Goal: Task Accomplishment & Management: Use online tool/utility

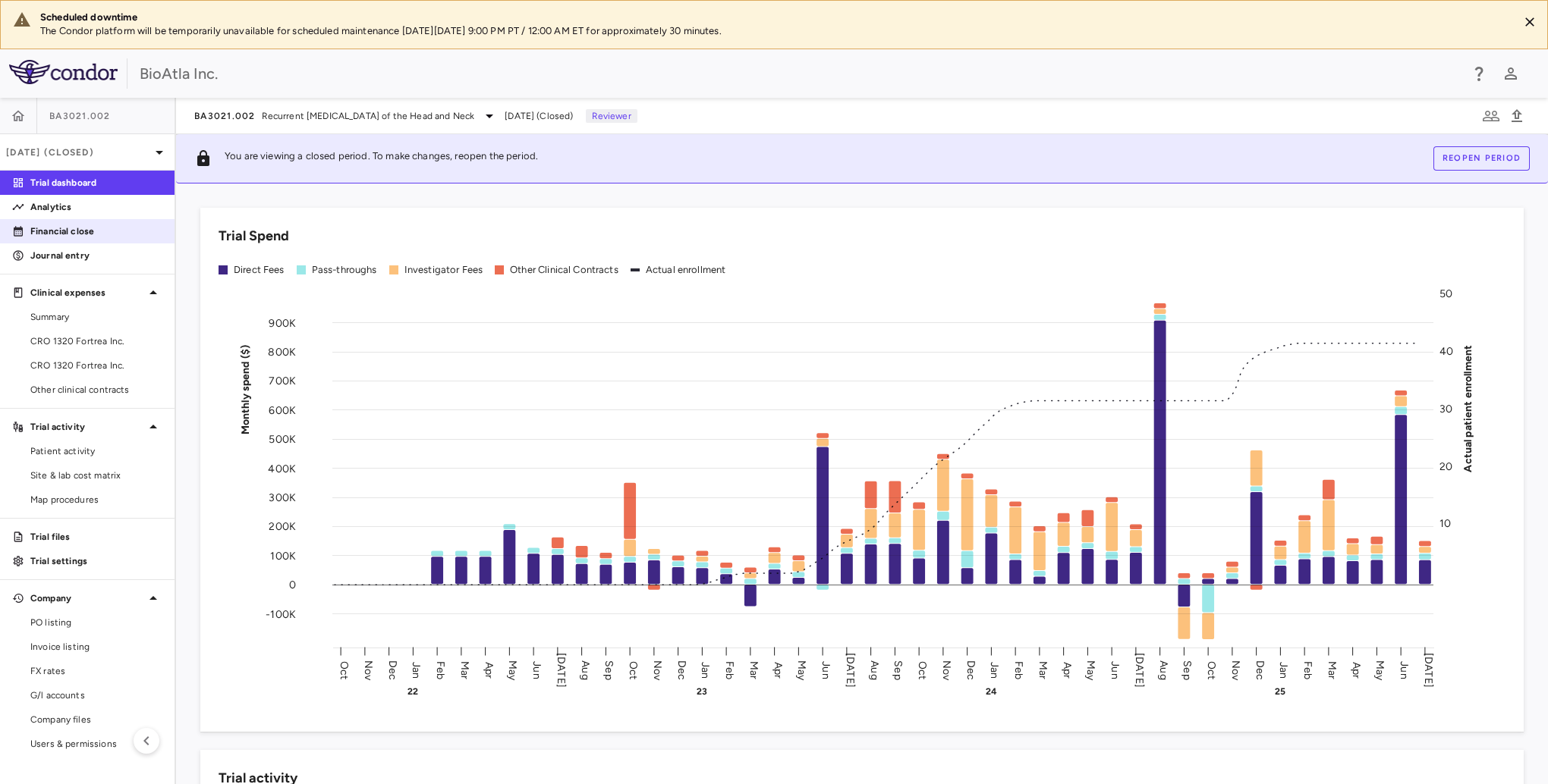
click at [67, 229] on p "Financial close" at bounding box center [96, 231] width 132 height 14
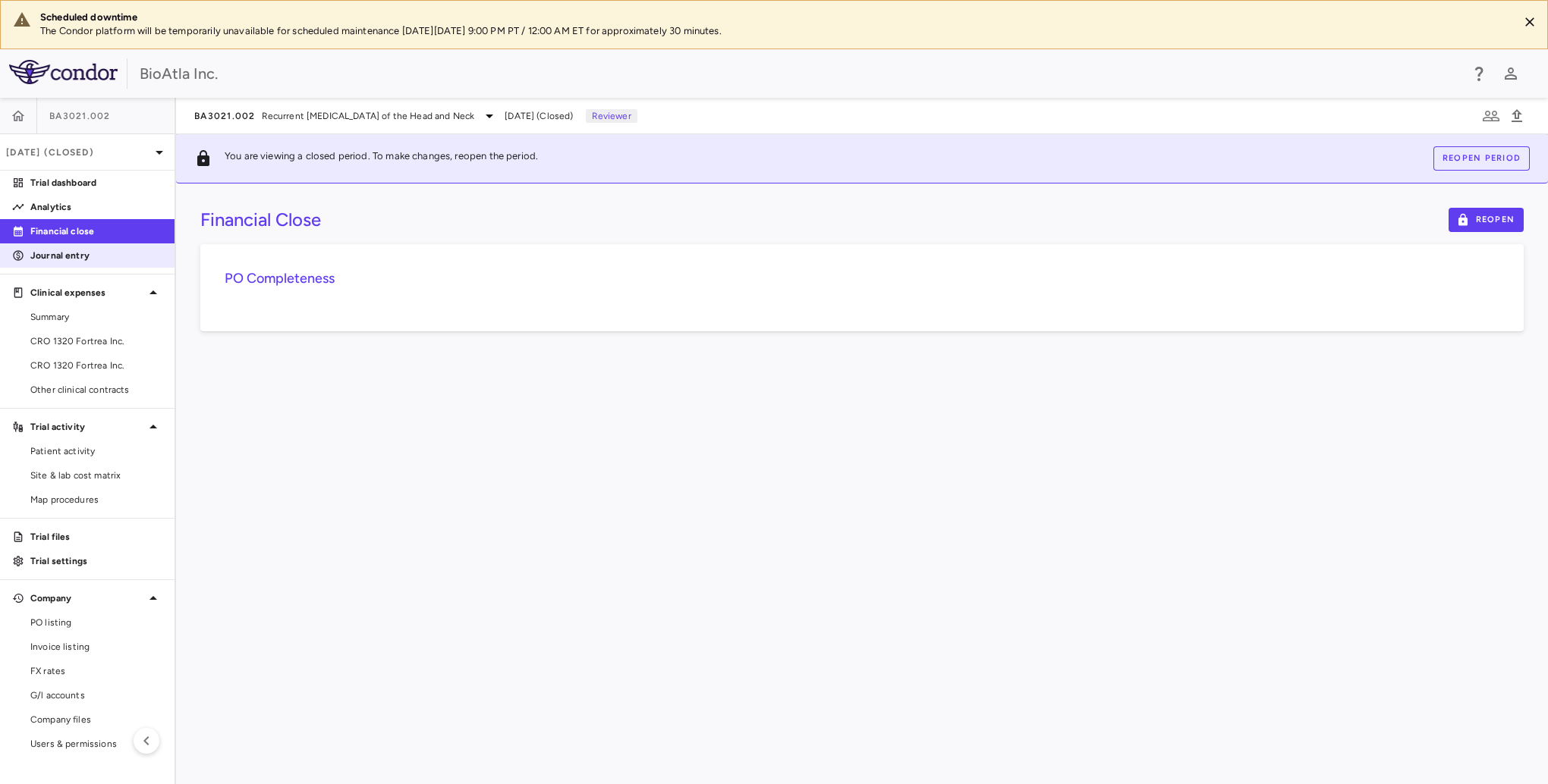
click at [55, 256] on p "Journal entry" at bounding box center [96, 256] width 132 height 14
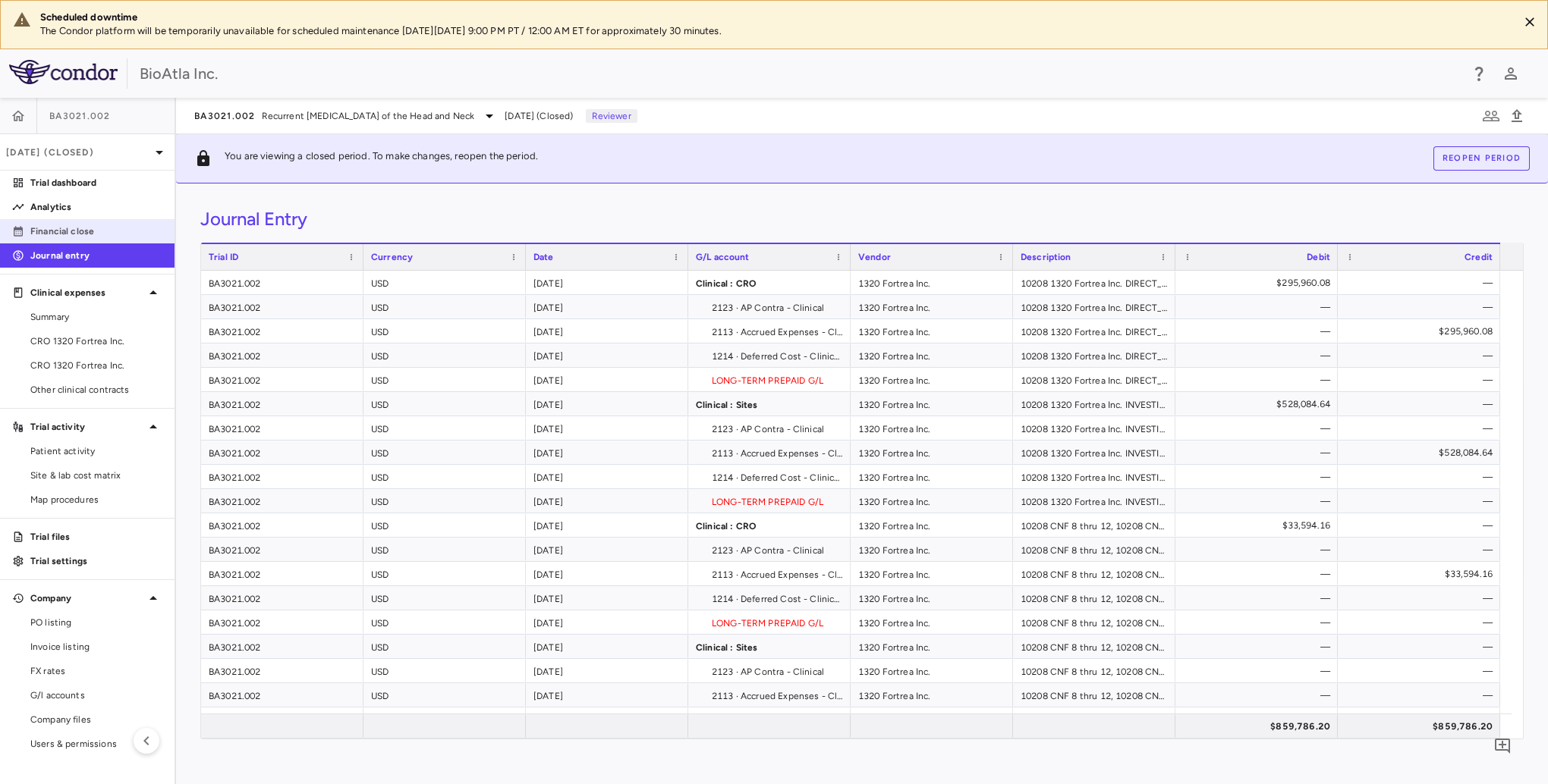
click at [83, 230] on p "Financial close" at bounding box center [96, 231] width 132 height 14
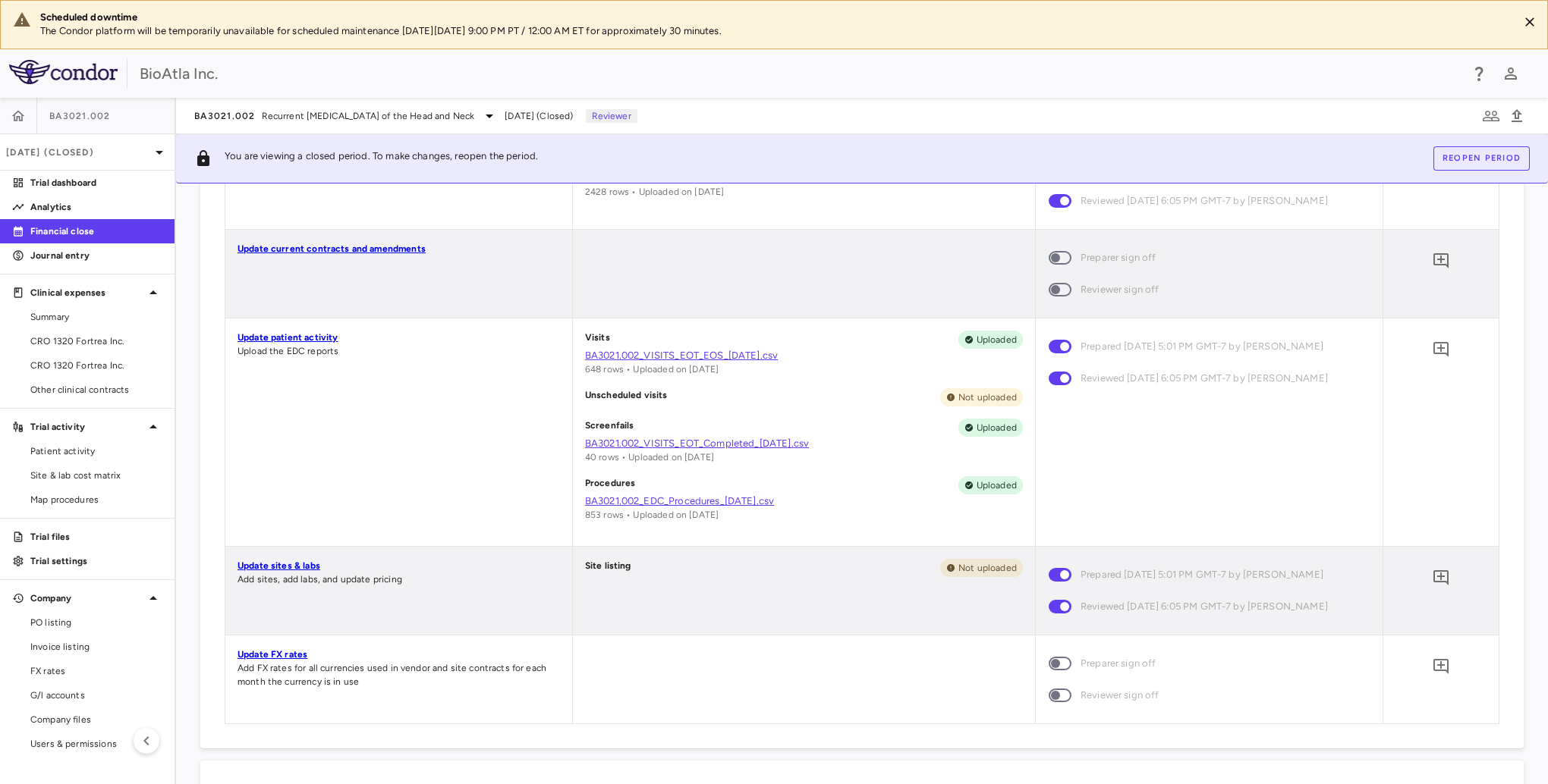
scroll to position [910, 0]
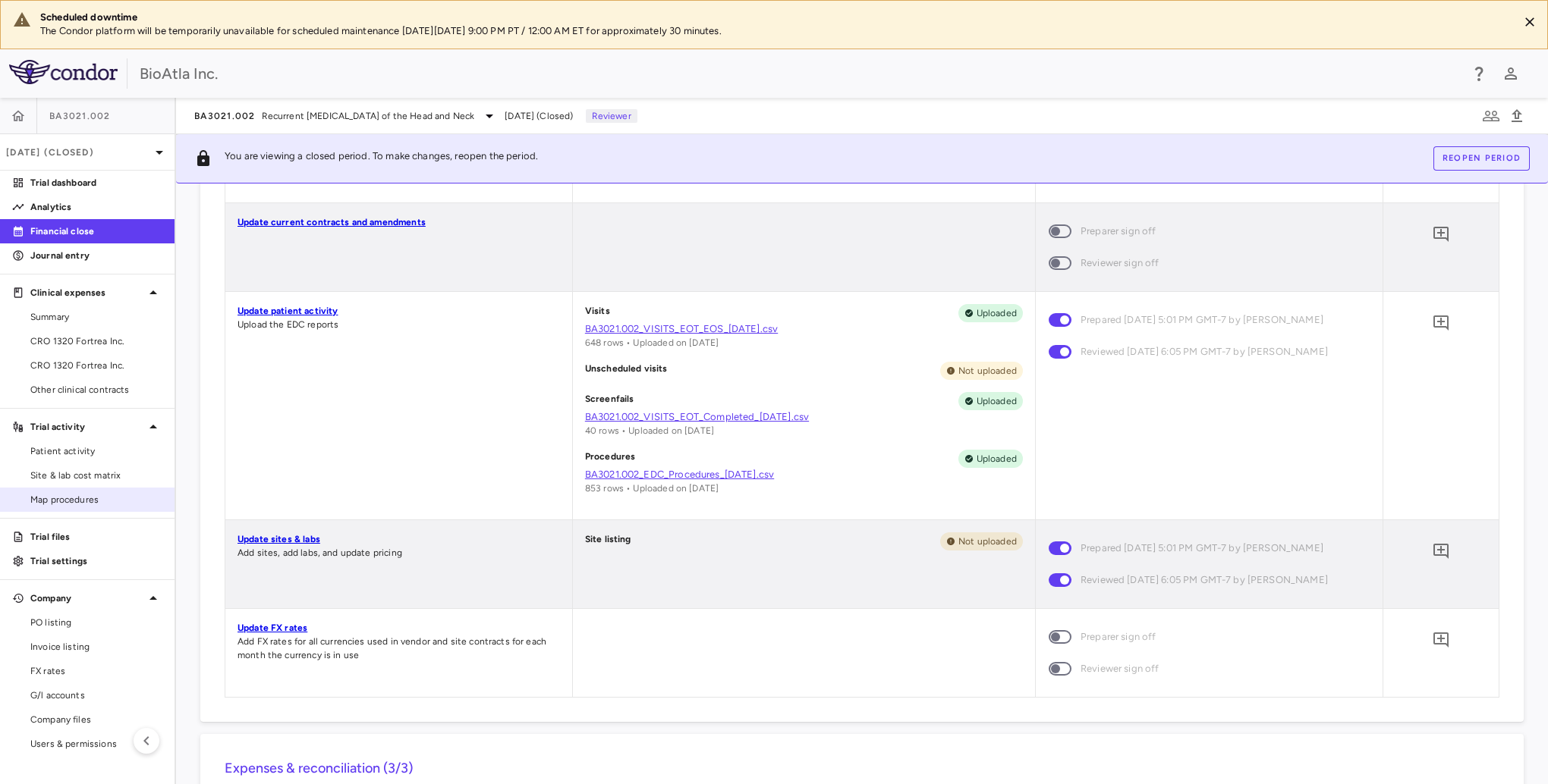
click at [60, 497] on span "Map procedures" at bounding box center [96, 500] width 132 height 14
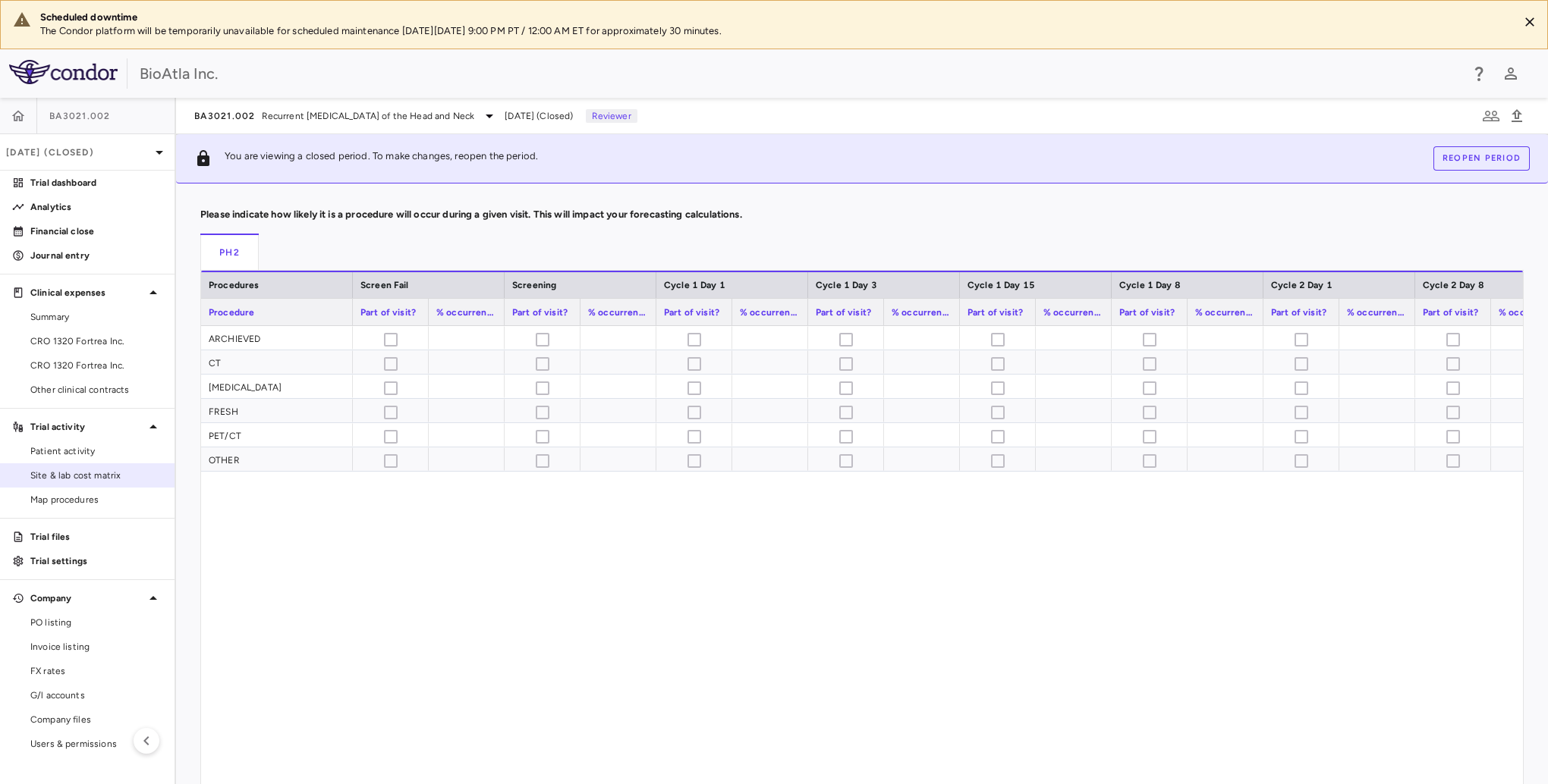
click at [91, 473] on span "Site & lab cost matrix" at bounding box center [96, 476] width 132 height 14
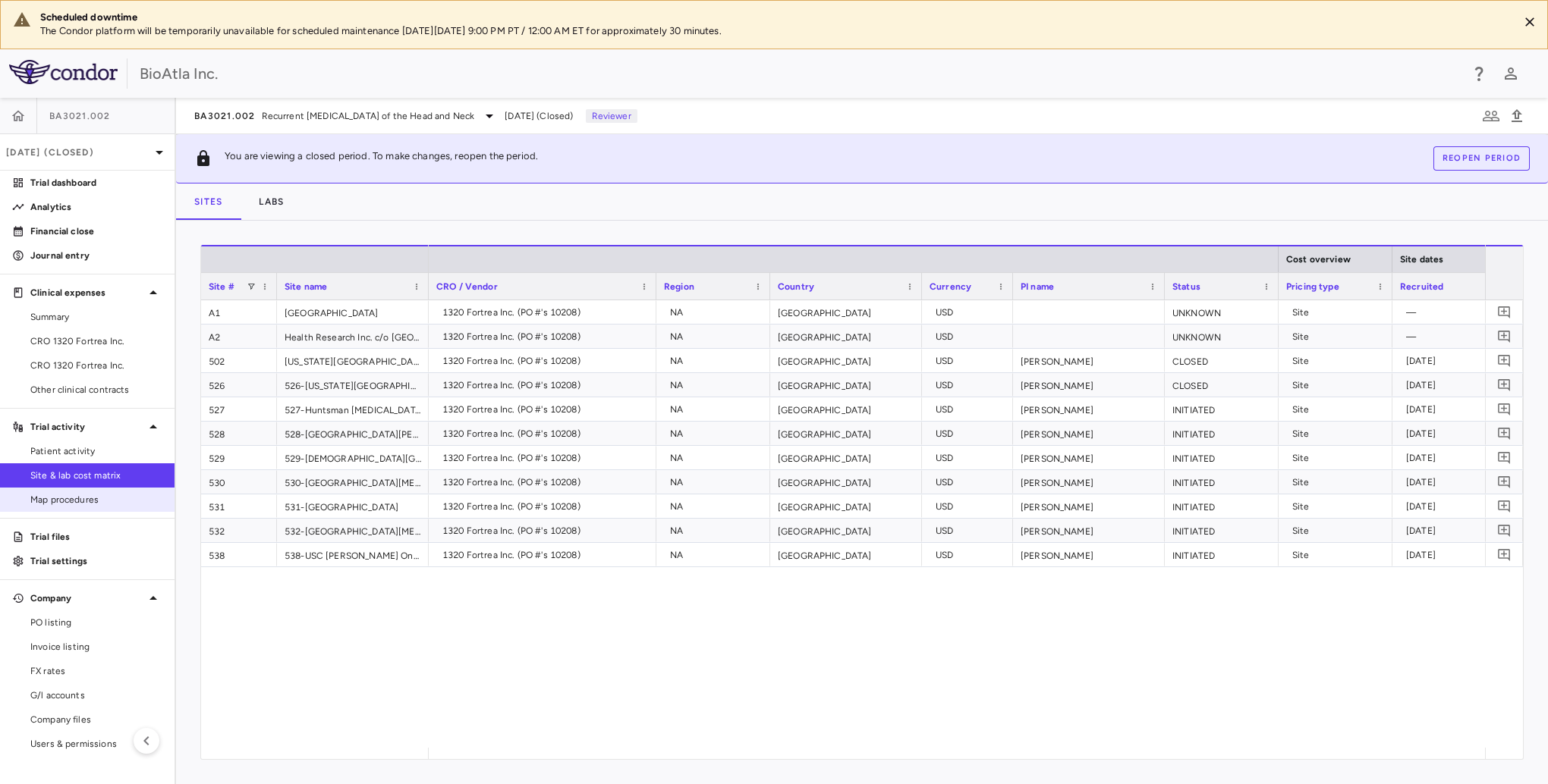
click at [38, 506] on span "Map procedures" at bounding box center [96, 500] width 132 height 14
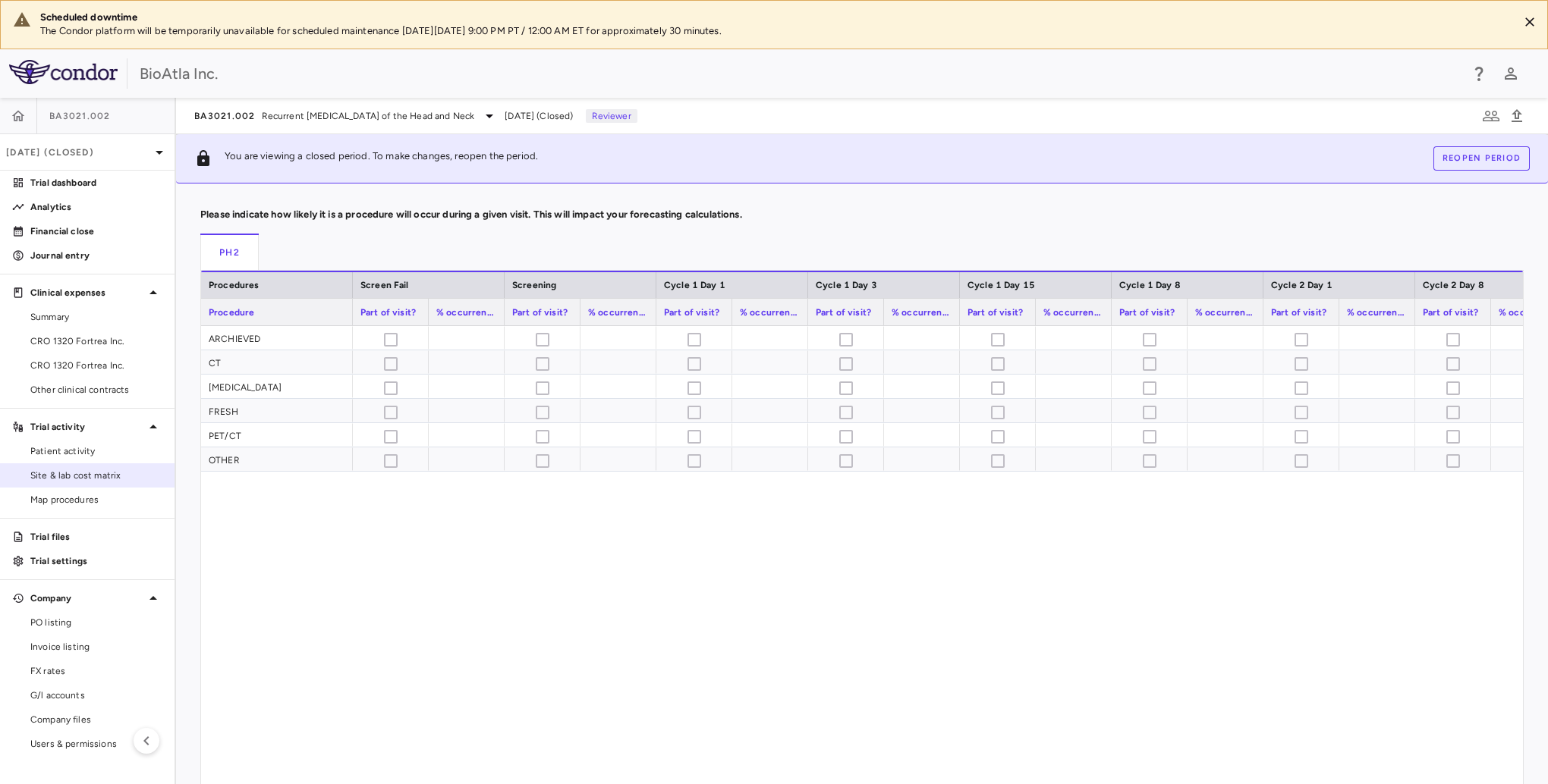
click at [73, 471] on span "Site & lab cost matrix" at bounding box center [96, 476] width 132 height 14
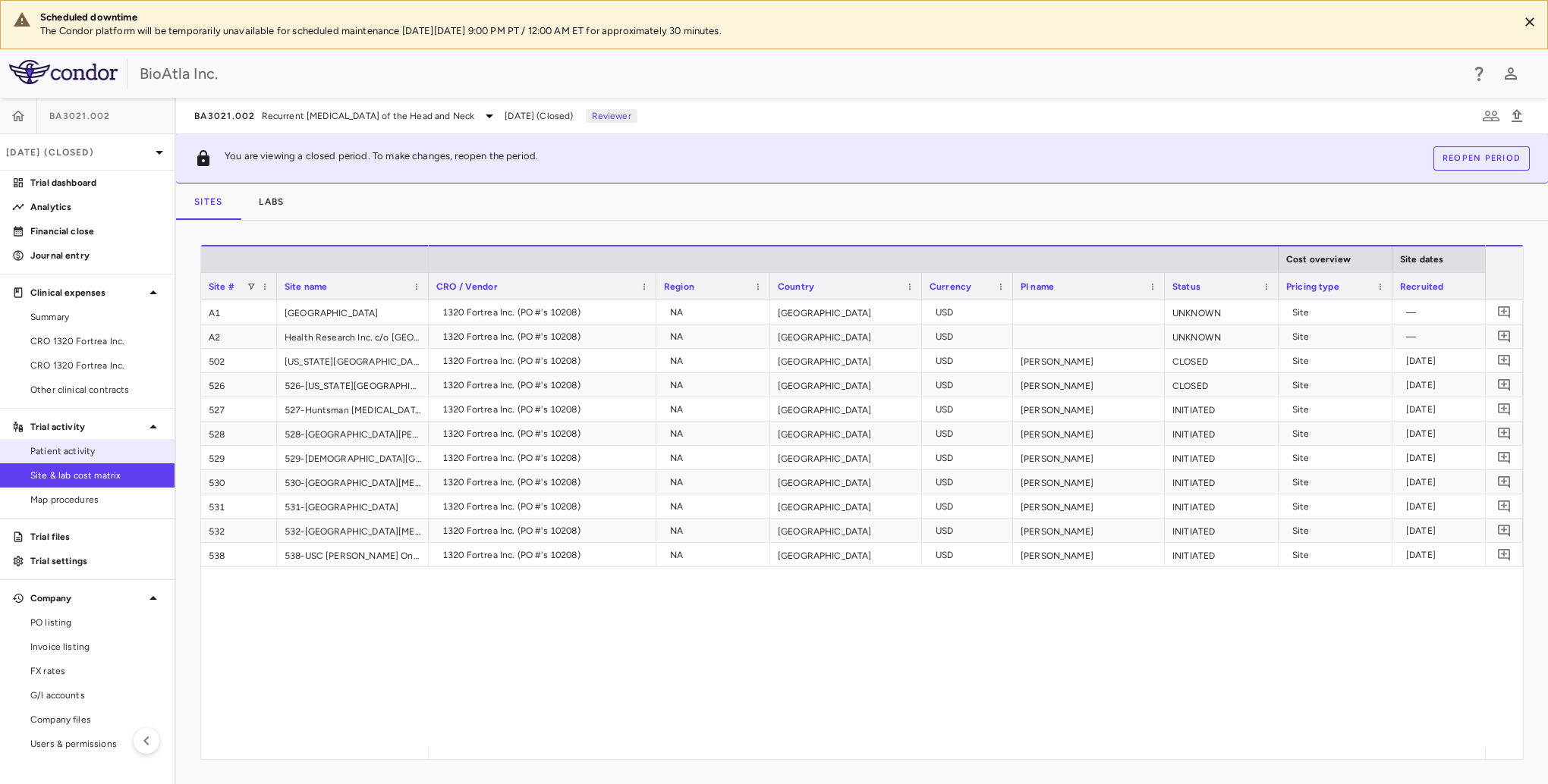
click at [79, 453] on span "Patient activity" at bounding box center [96, 451] width 132 height 14
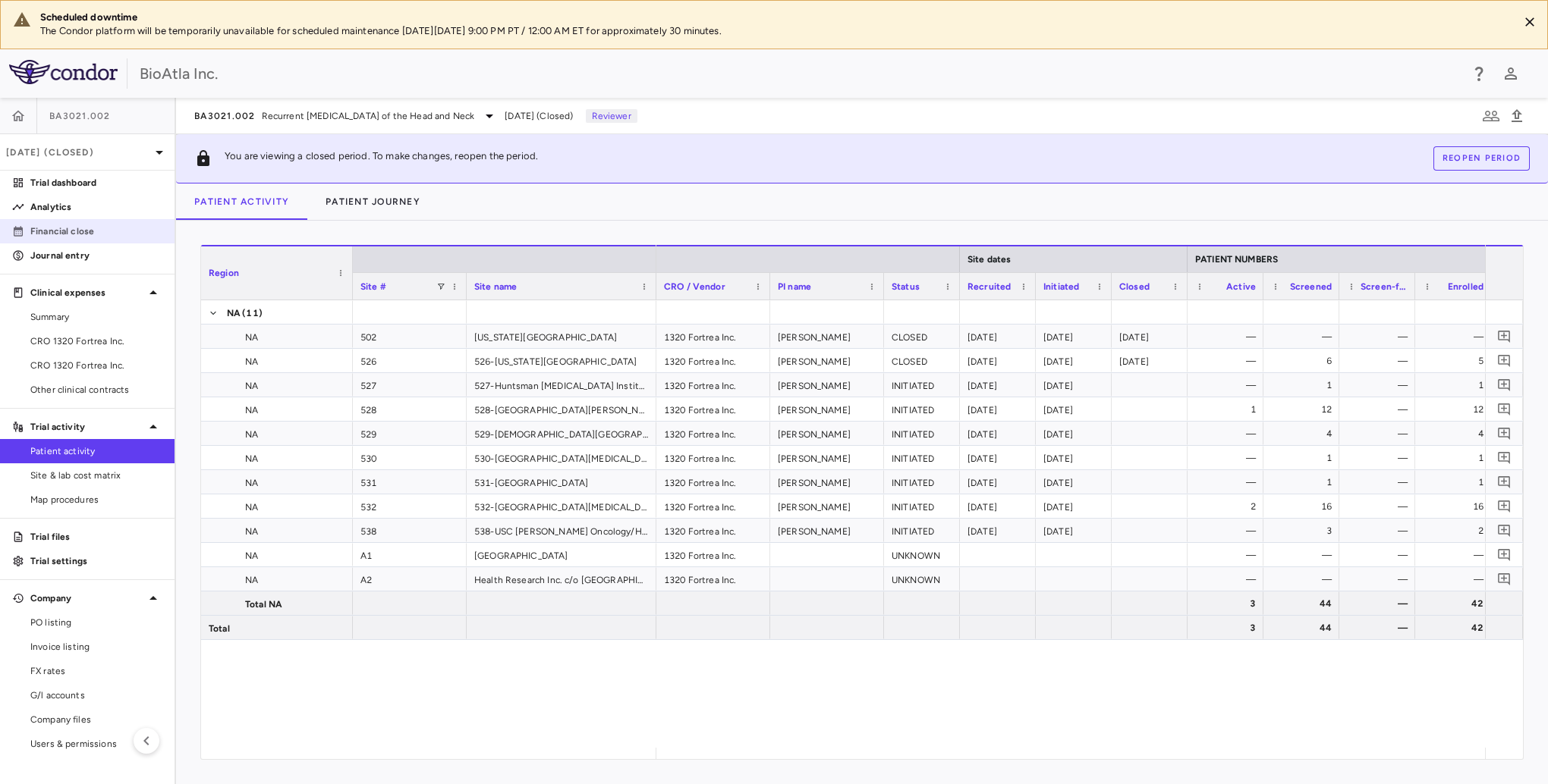
click at [78, 236] on p "Financial close" at bounding box center [96, 231] width 132 height 14
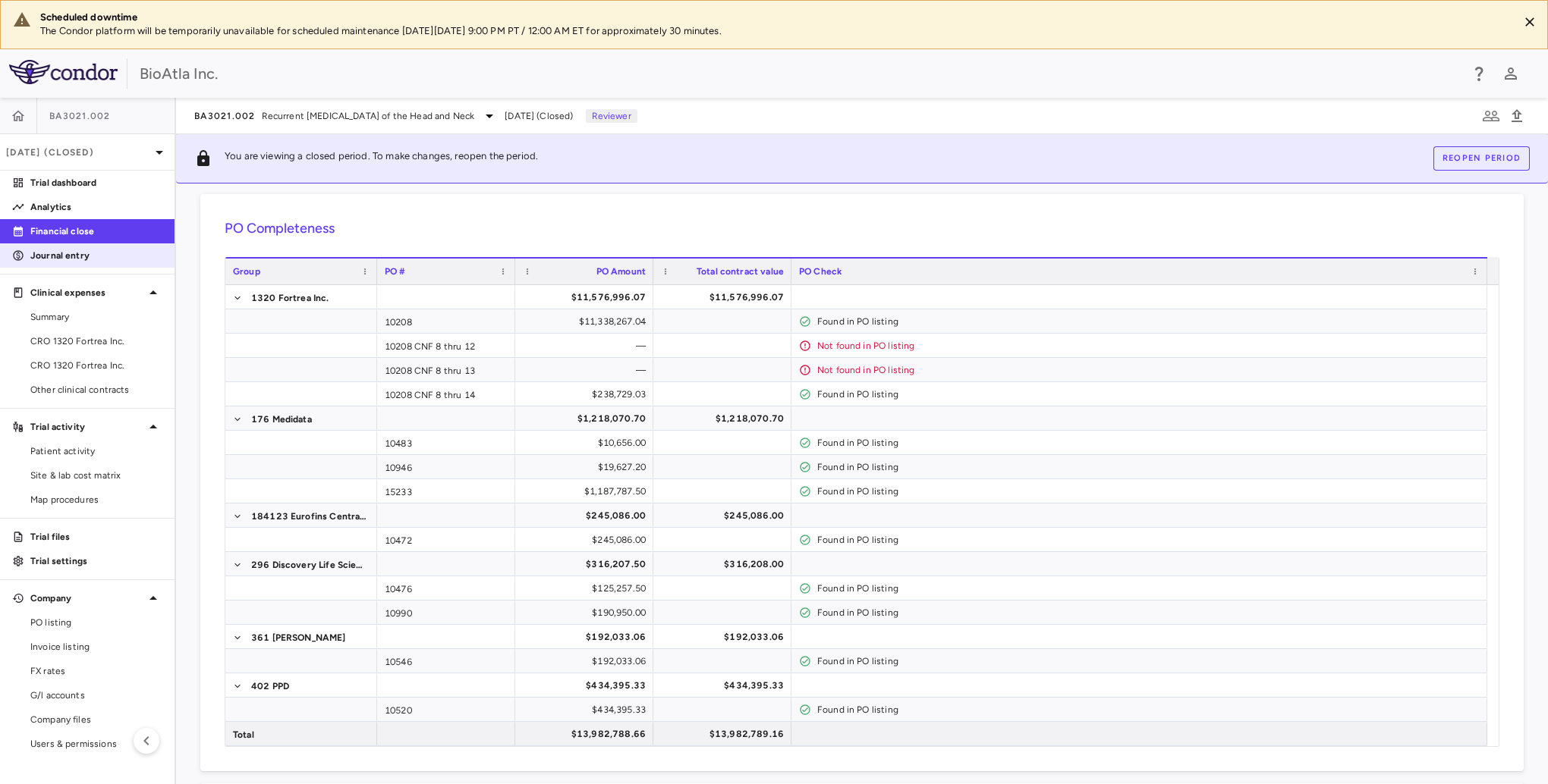
scroll to position [76, 0]
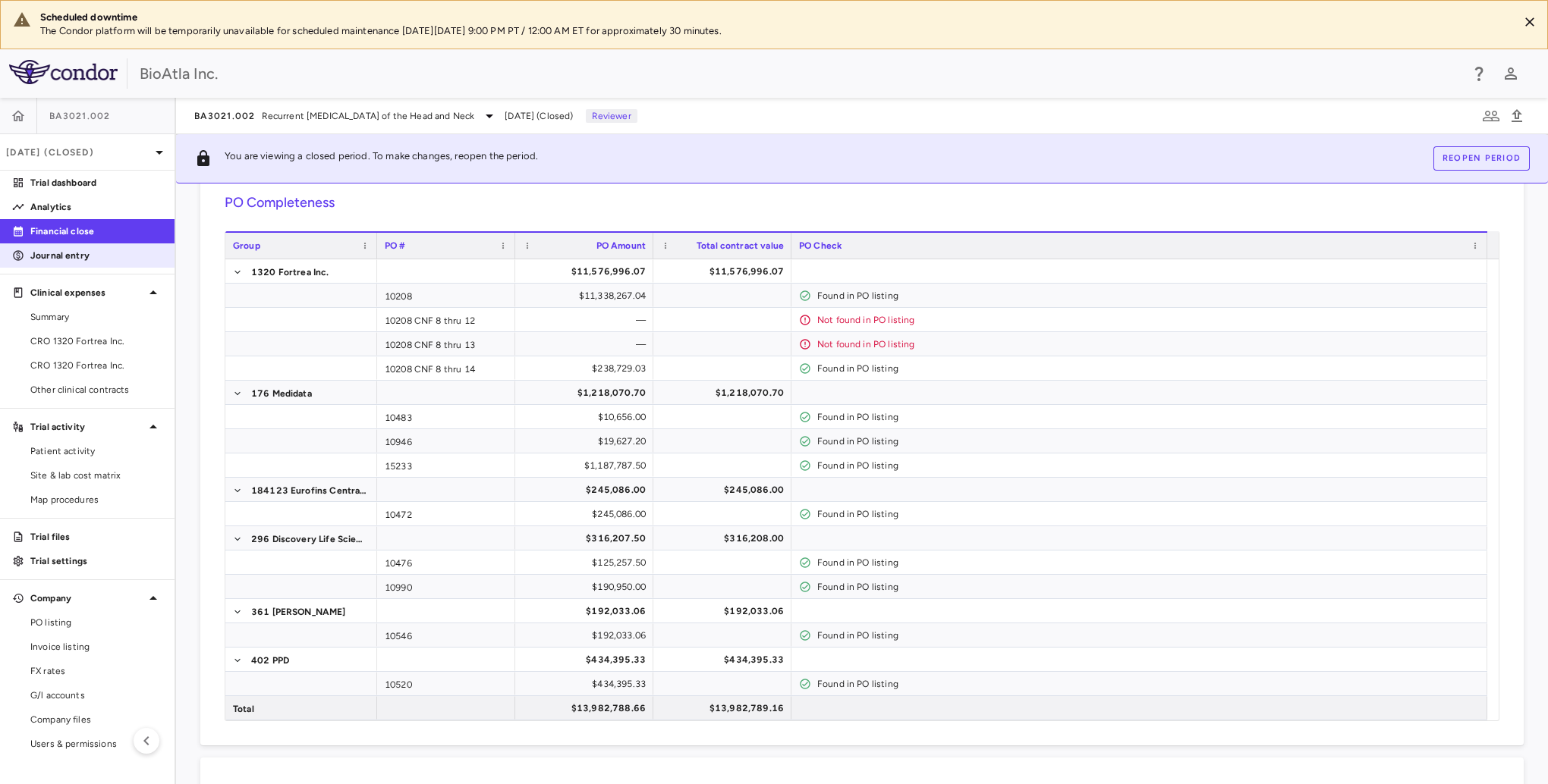
click at [61, 254] on p "Journal entry" at bounding box center [96, 256] width 132 height 14
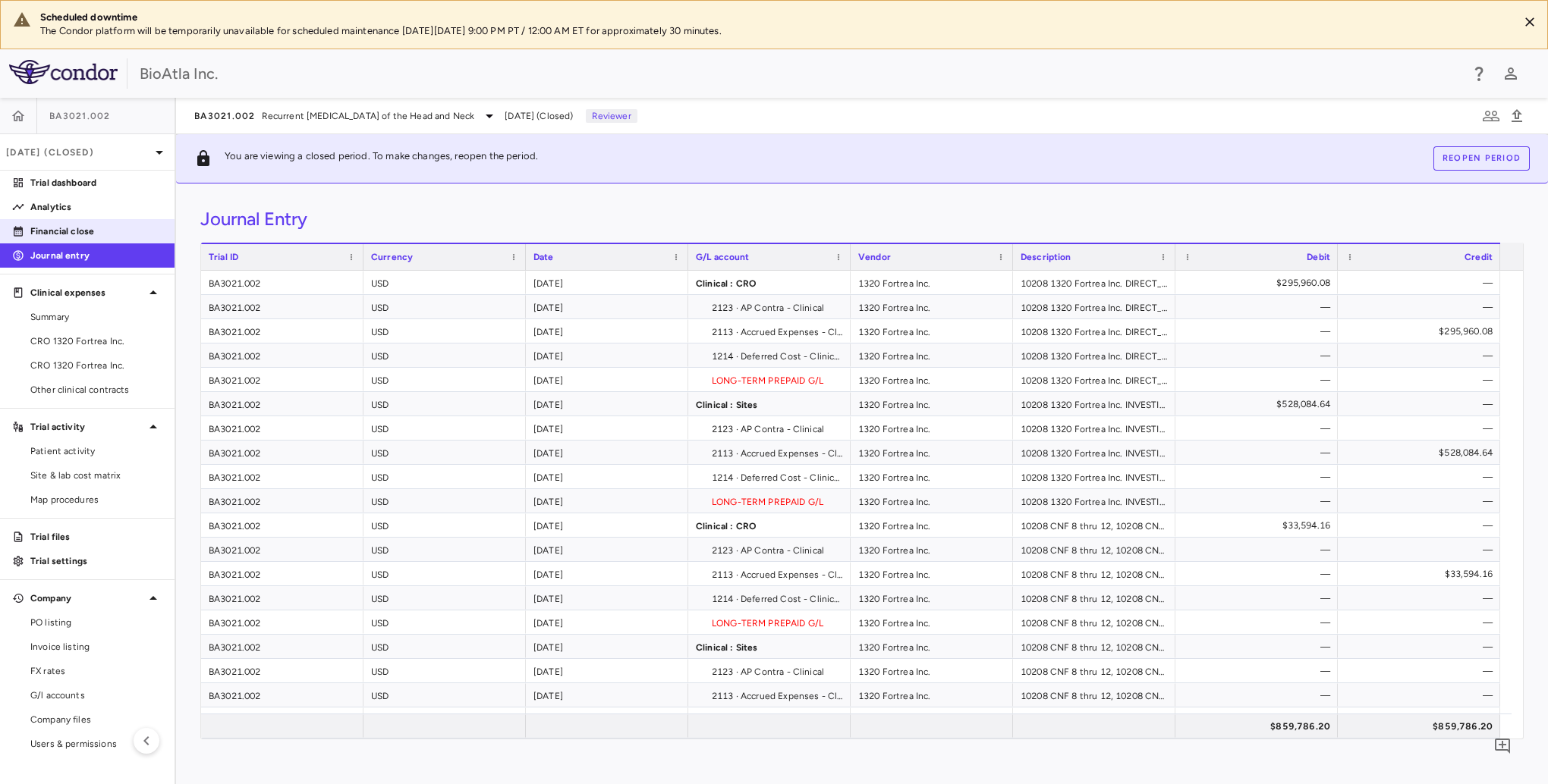
click at [45, 228] on p "Financial close" at bounding box center [96, 231] width 132 height 14
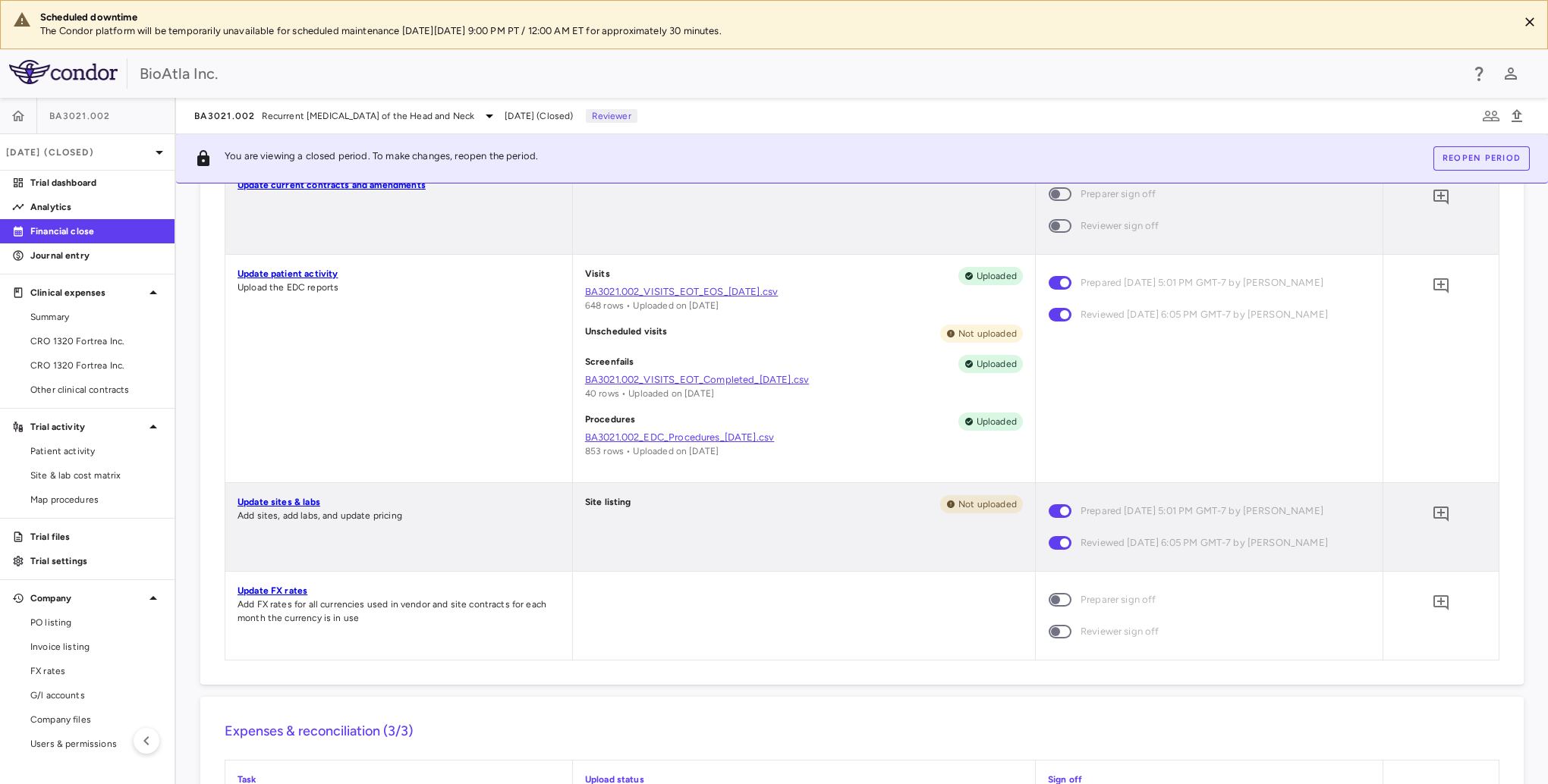
scroll to position [910, 0]
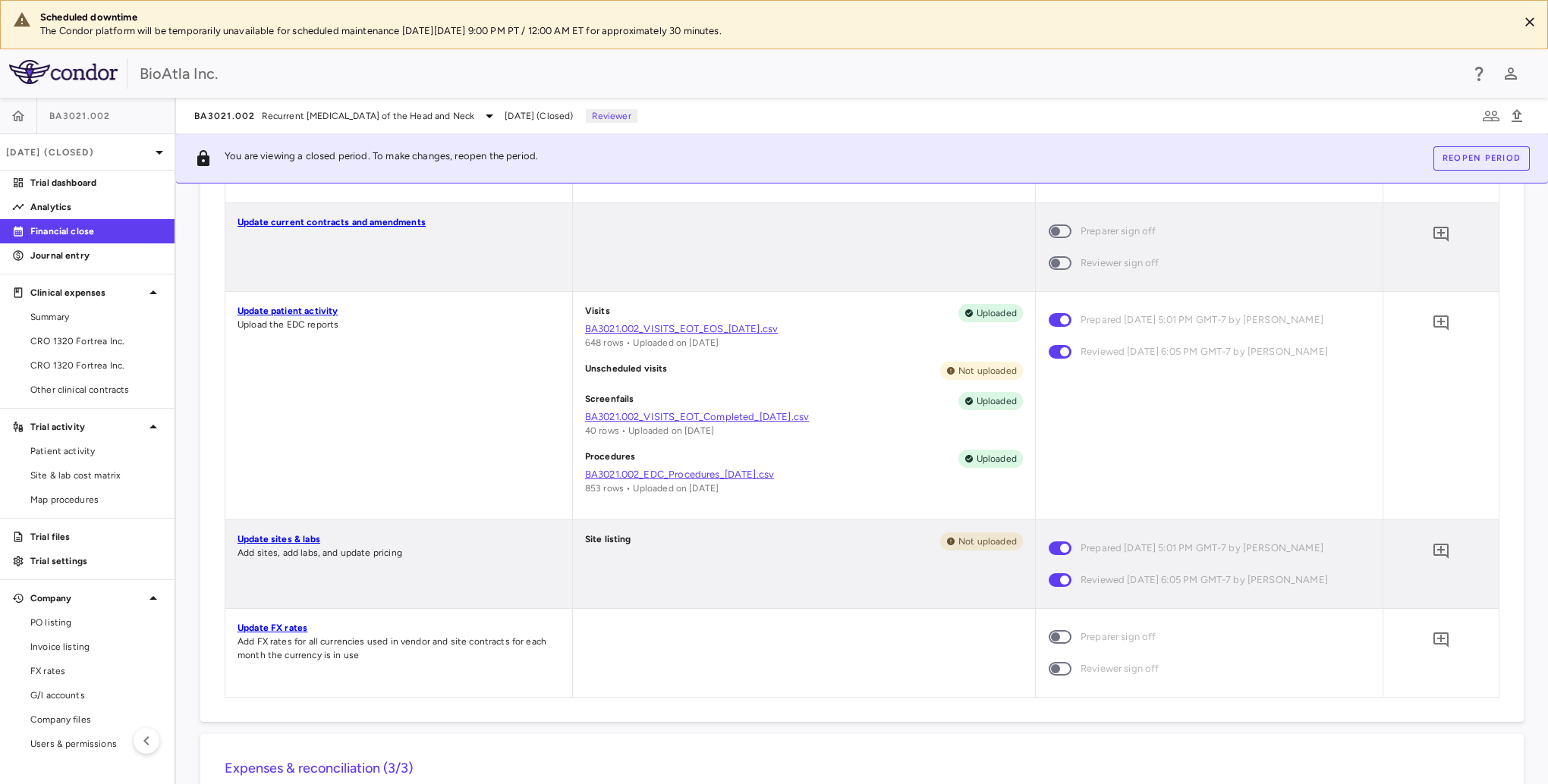
click at [765, 424] on link "BA3021.002_VISITS_EOT_Completed_7.30.25.csv" at bounding box center [804, 417] width 438 height 14
click at [1508, 70] on icon "button" at bounding box center [1510, 73] width 18 height 18
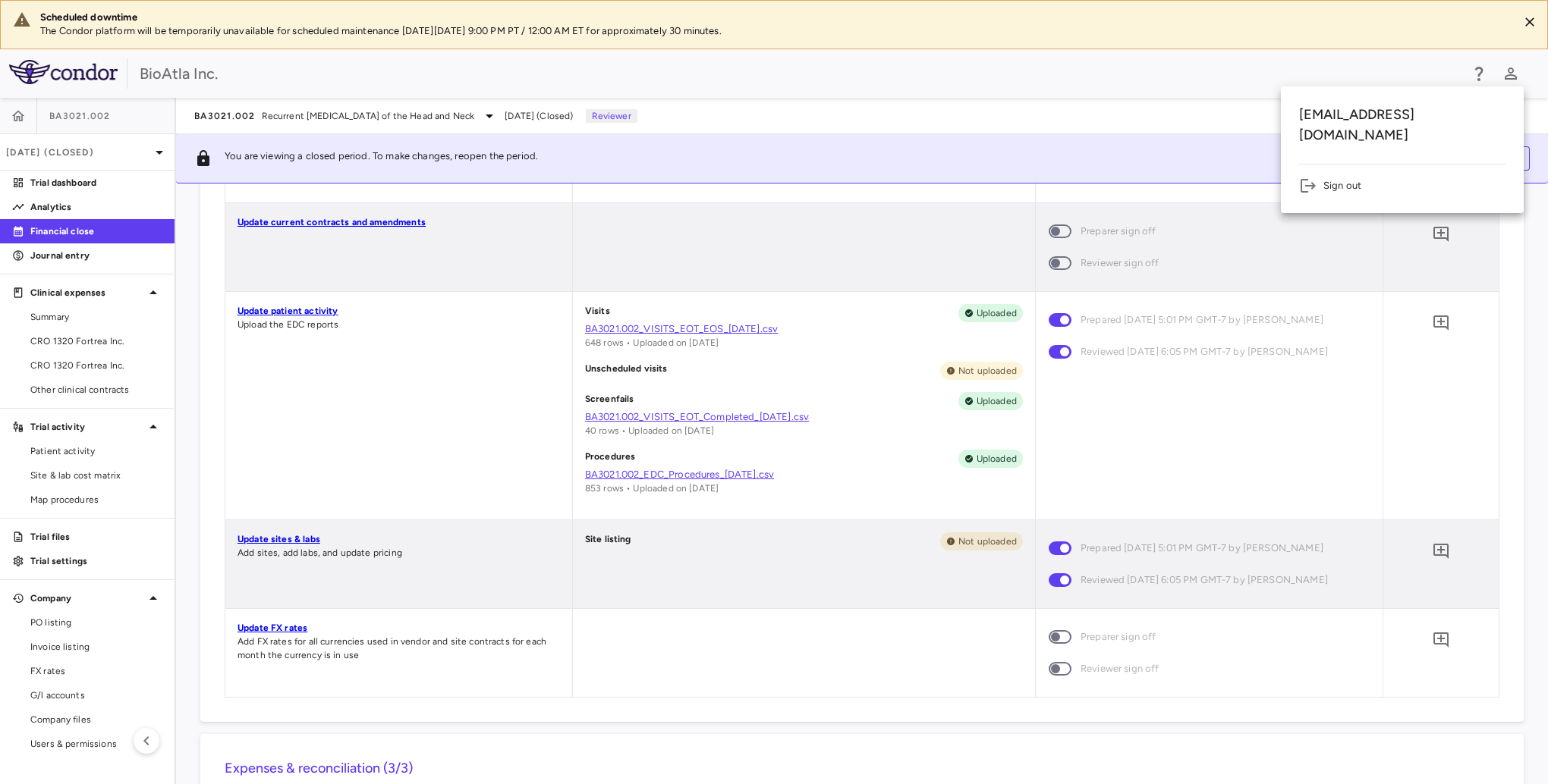
click at [1382, 177] on li "Sign out" at bounding box center [1402, 185] width 207 height 18
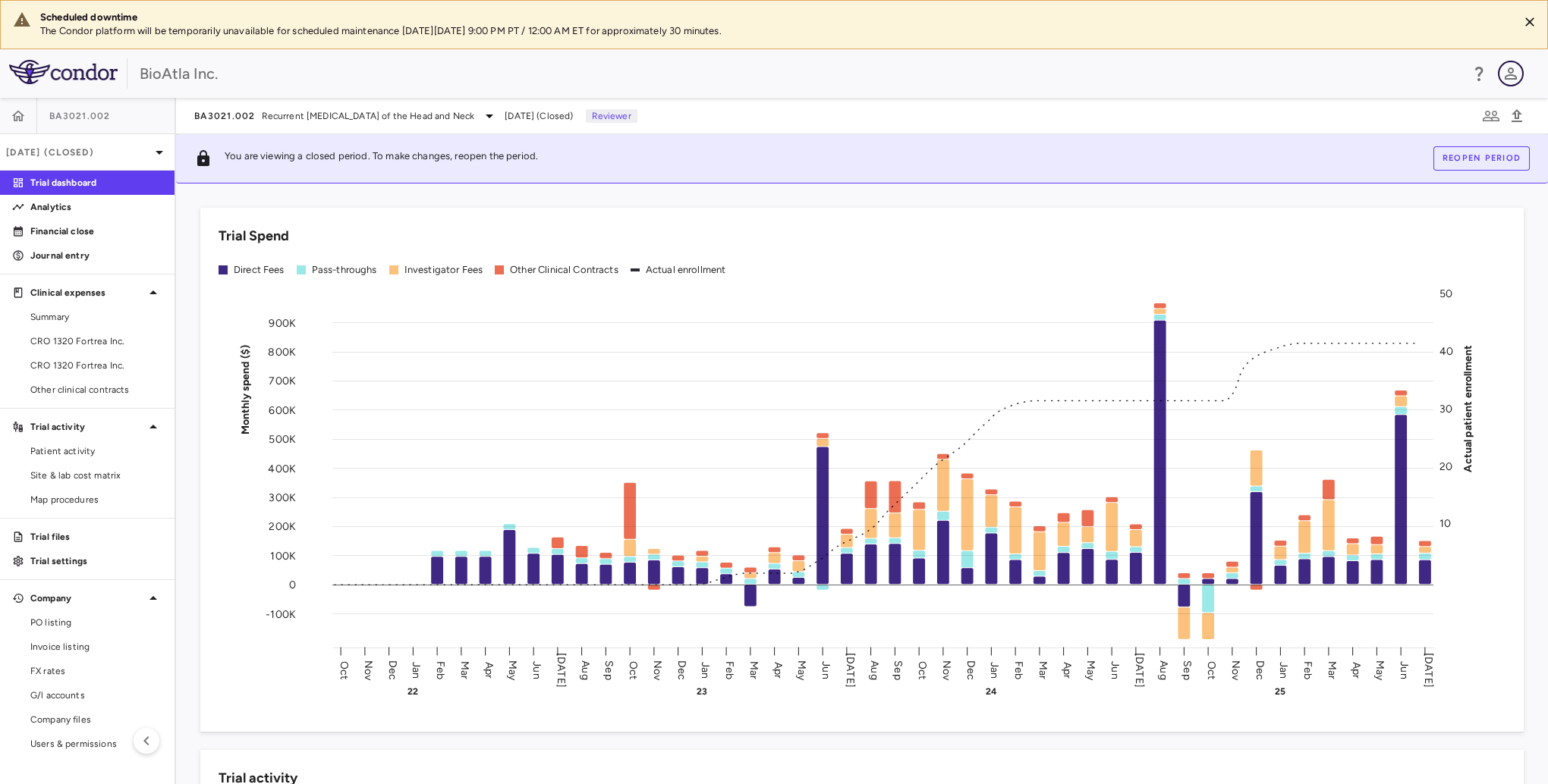
click at [1510, 80] on icon "button" at bounding box center [1510, 73] width 18 height 18
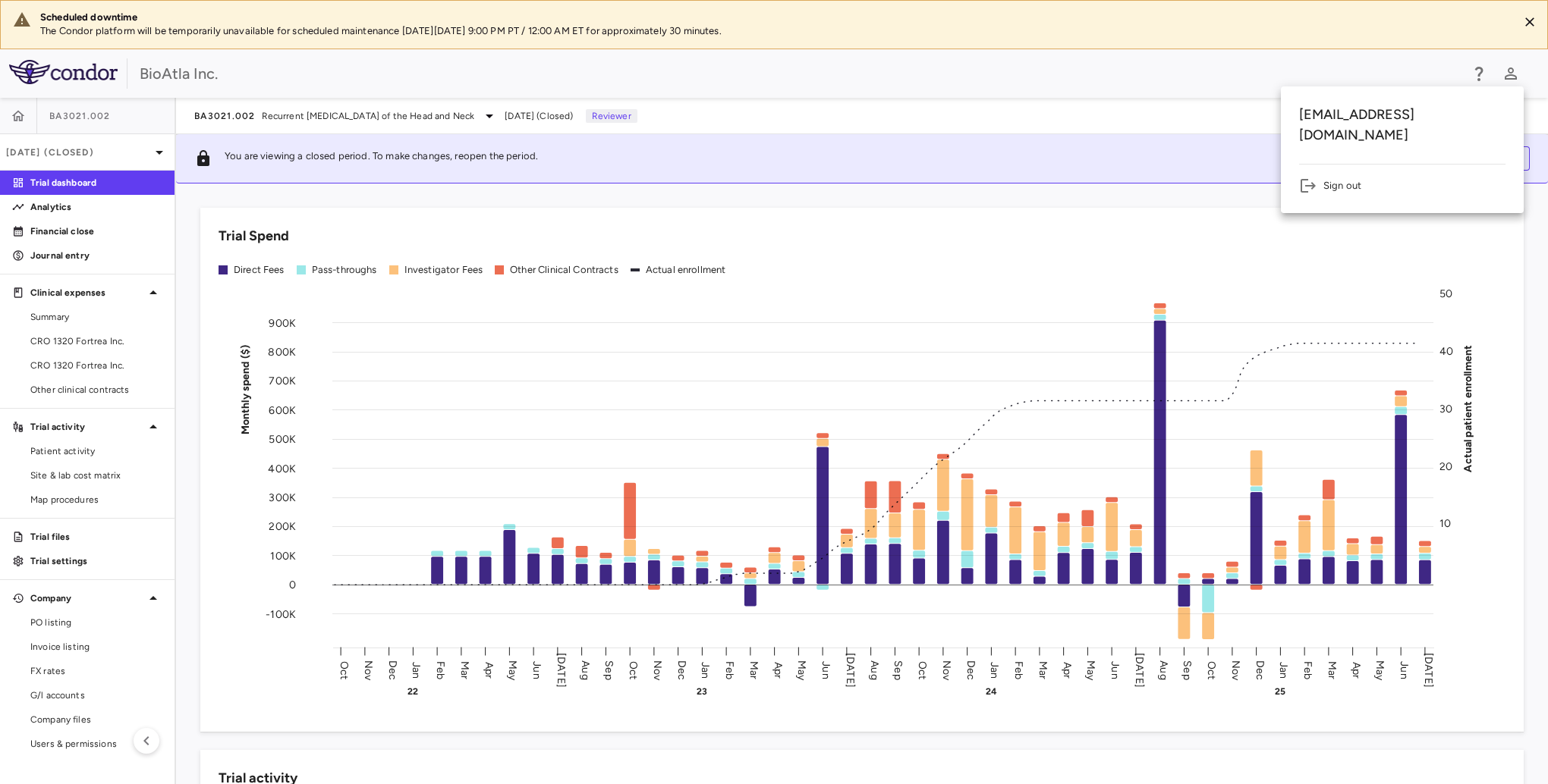
click at [1341, 177] on li "Sign out" at bounding box center [1402, 185] width 207 height 18
